Goal: Find specific page/section: Find specific page/section

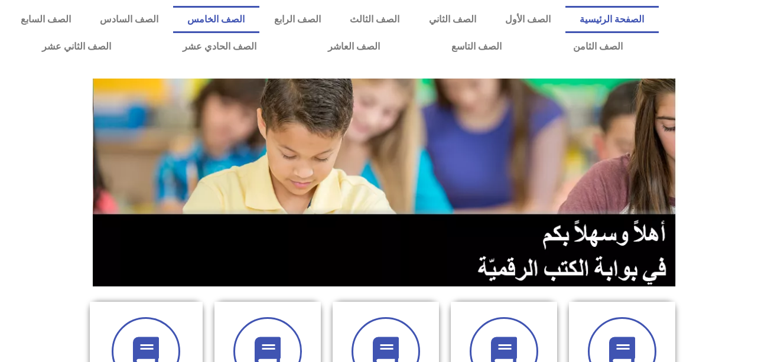
click at [259, 18] on link "الصف الخامس" at bounding box center [216, 19] width 86 height 27
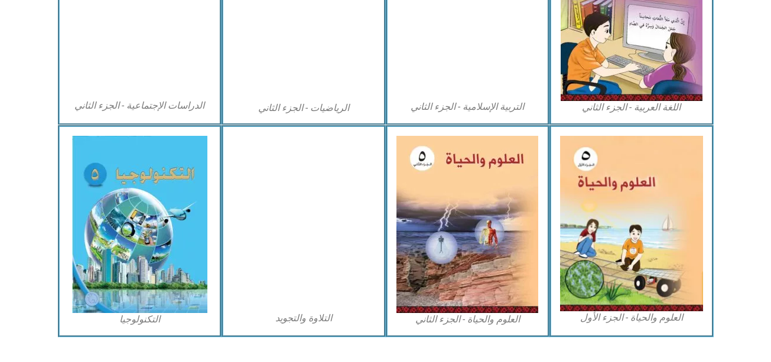
scroll to position [696, 0]
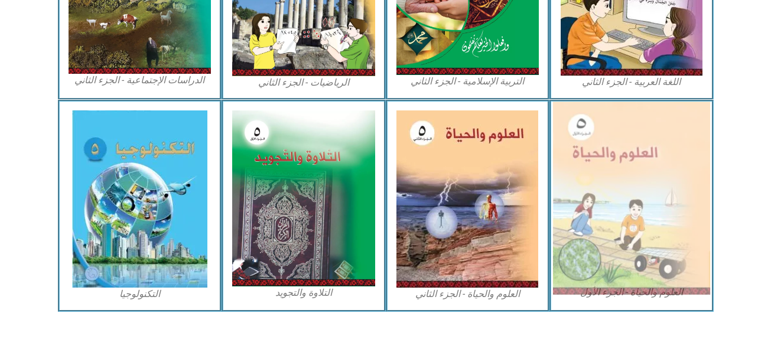
click at [641, 215] on img at bounding box center [631, 198] width 157 height 193
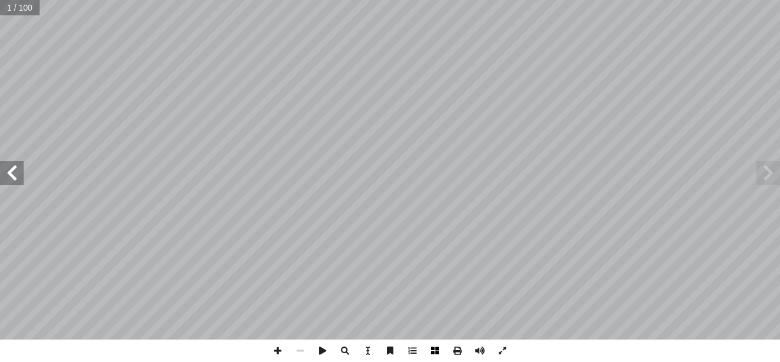
click at [441, 355] on span at bounding box center [435, 351] width 22 height 22
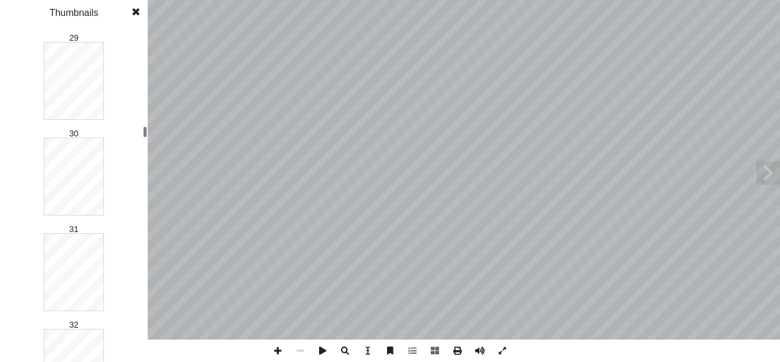
click at [141, 131] on div "1 2 3 4 5 6 7 8 9 10 11 12 13 14 15 16 17 18 19 20 21 22 23 24 25 26 27 28 29 3…" at bounding box center [74, 196] width 148 height 333
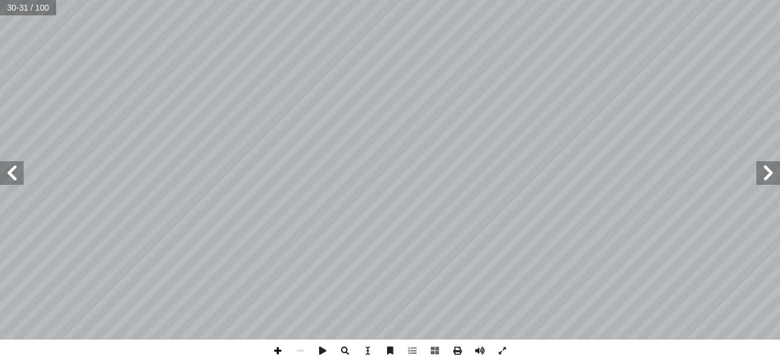
click at [280, 353] on span at bounding box center [278, 351] width 22 height 22
click at [322, 0] on html "الصفحة الرئيسية الصف الأول الصف الثاني الصف الثالث الصف الرابع الصف الخامس الصف…" at bounding box center [390, 54] width 780 height 108
